Goal: Check status: Check status

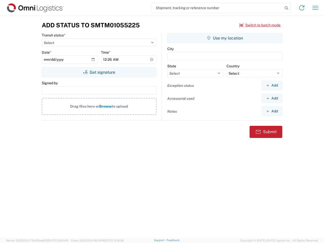
click at [217, 8] on input "search" at bounding box center [217, 8] width 131 height 10
click at [286, 8] on icon at bounding box center [286, 8] width 7 height 7
click at [302, 8] on icon at bounding box center [302, 8] width 8 height 8
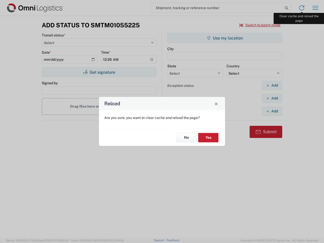
click at [315, 8] on div "Reload Are you sure, you want to clear cache and reload the page? No Yes" at bounding box center [162, 121] width 324 height 243
click at [260, 25] on div "Reload Are you sure, you want to clear cache and reload the page? No Yes" at bounding box center [162, 121] width 324 height 243
click at [99, 72] on div "Reload Are you sure, you want to clear cache and reload the page? No Yes" at bounding box center [162, 121] width 324 height 243
click at [225, 38] on div "Reload Are you sure, you want to clear cache and reload the page? No Yes" at bounding box center [162, 121] width 324 height 243
click at [272, 85] on div "Reload Are you sure, you want to clear cache and reload the page? No Yes" at bounding box center [162, 121] width 324 height 243
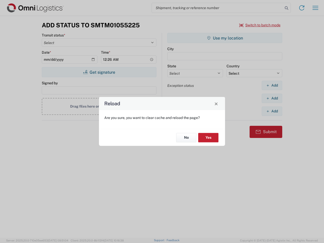
click at [272, 98] on div "Reload Are you sure, you want to clear cache and reload the page? No Yes" at bounding box center [162, 121] width 324 height 243
click at [272, 111] on div "Reload Are you sure, you want to clear cache and reload the page? No Yes" at bounding box center [162, 121] width 324 height 243
